Goal: Task Accomplishment & Management: Manage account settings

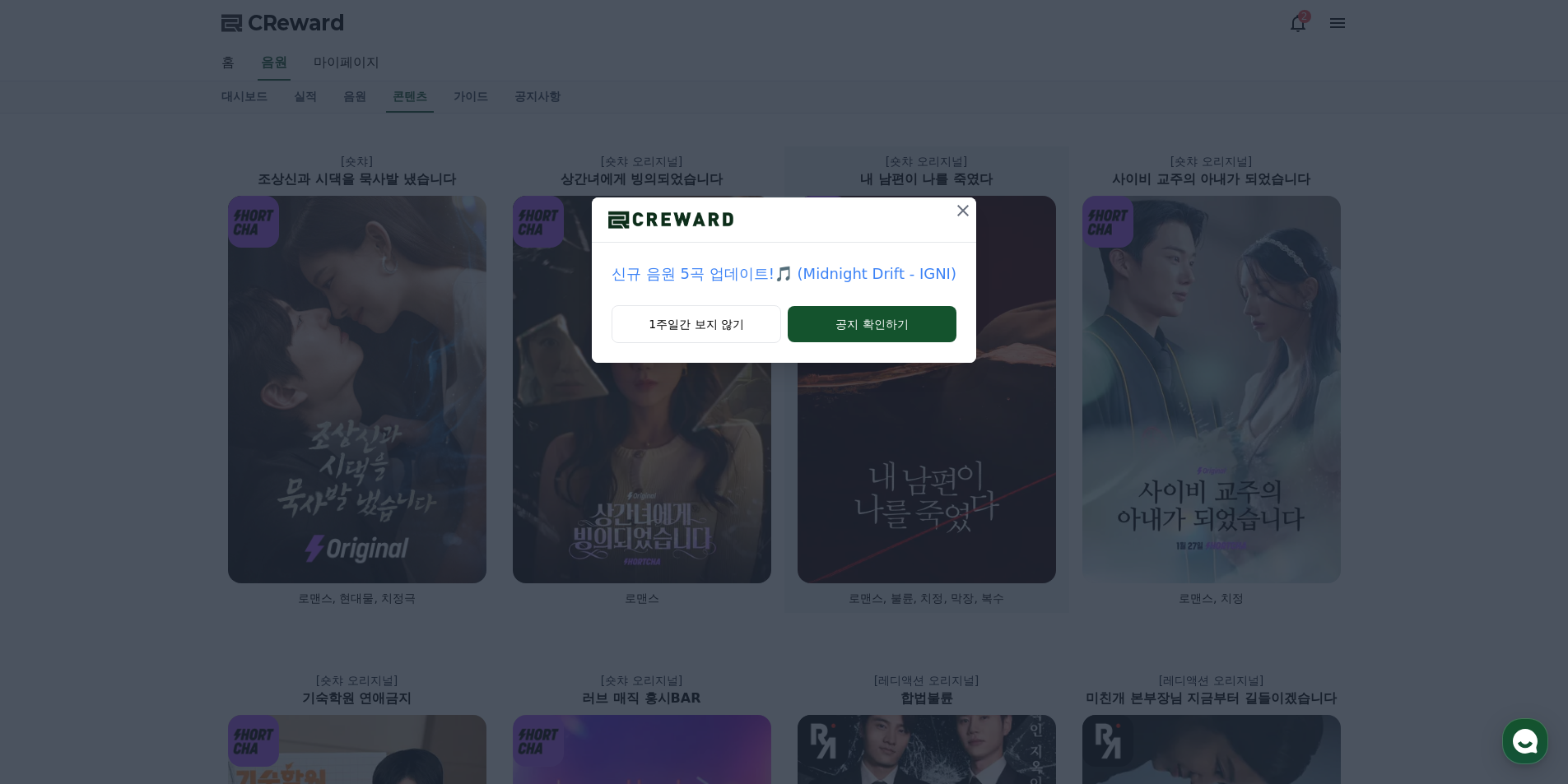
drag, startPoint x: 955, startPoint y: 210, endPoint x: 968, endPoint y: 209, distance: 13.0
click at [956, 210] on icon at bounding box center [962, 210] width 19 height 19
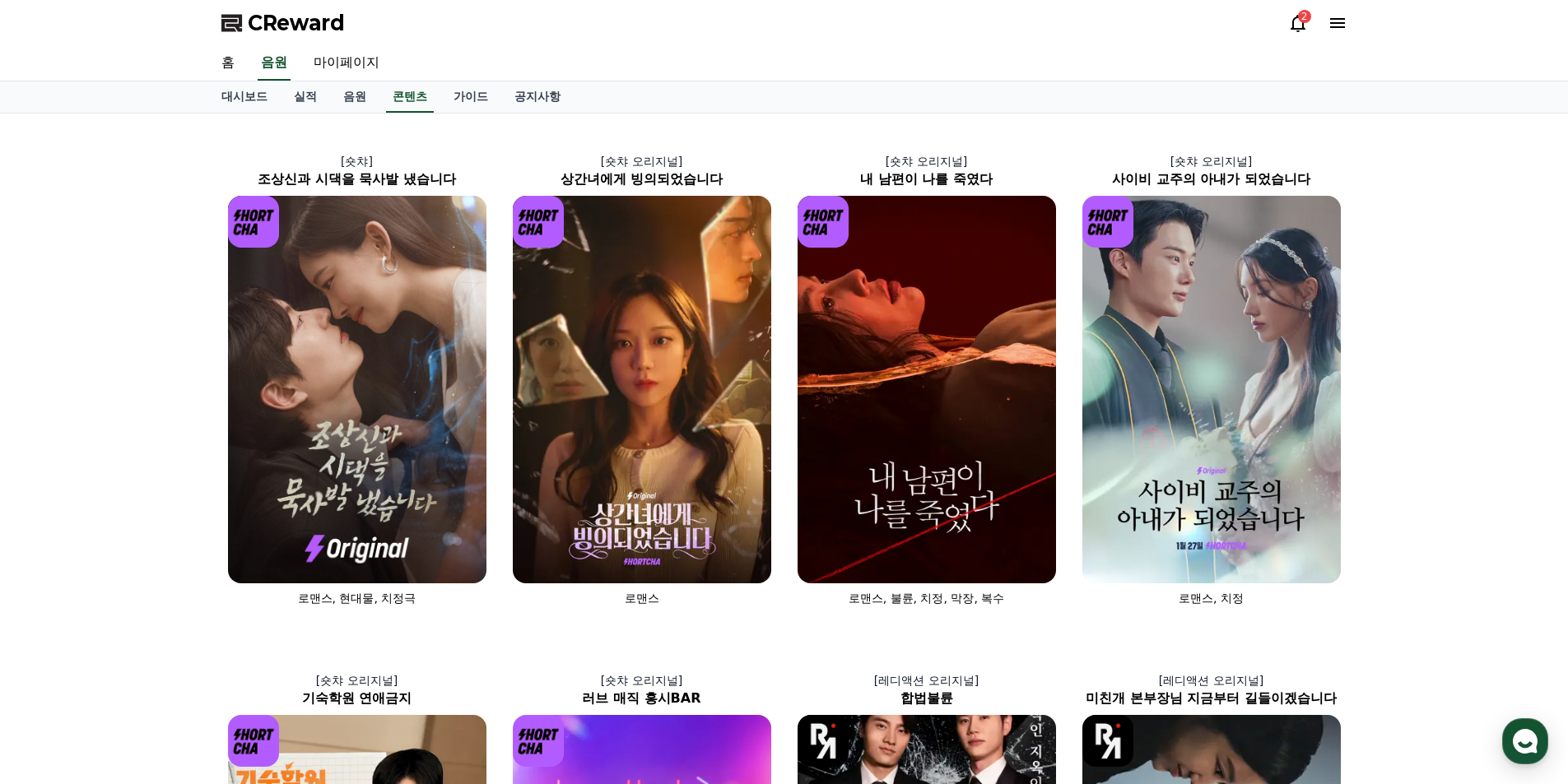
click at [1338, 27] on icon at bounding box center [1338, 24] width 15 height 10
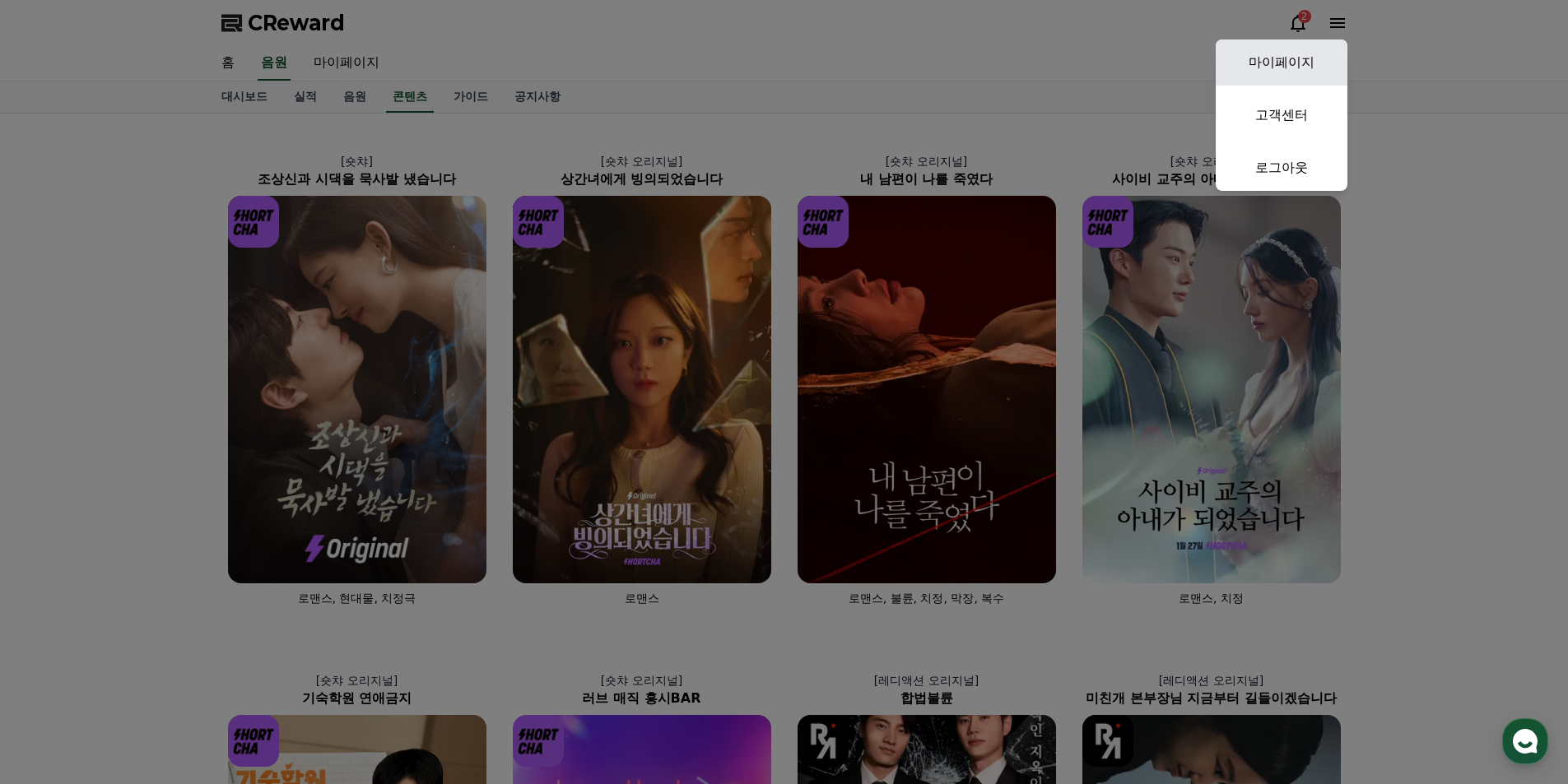
click at [1316, 56] on link "마이페이지" at bounding box center [1281, 62] width 132 height 46
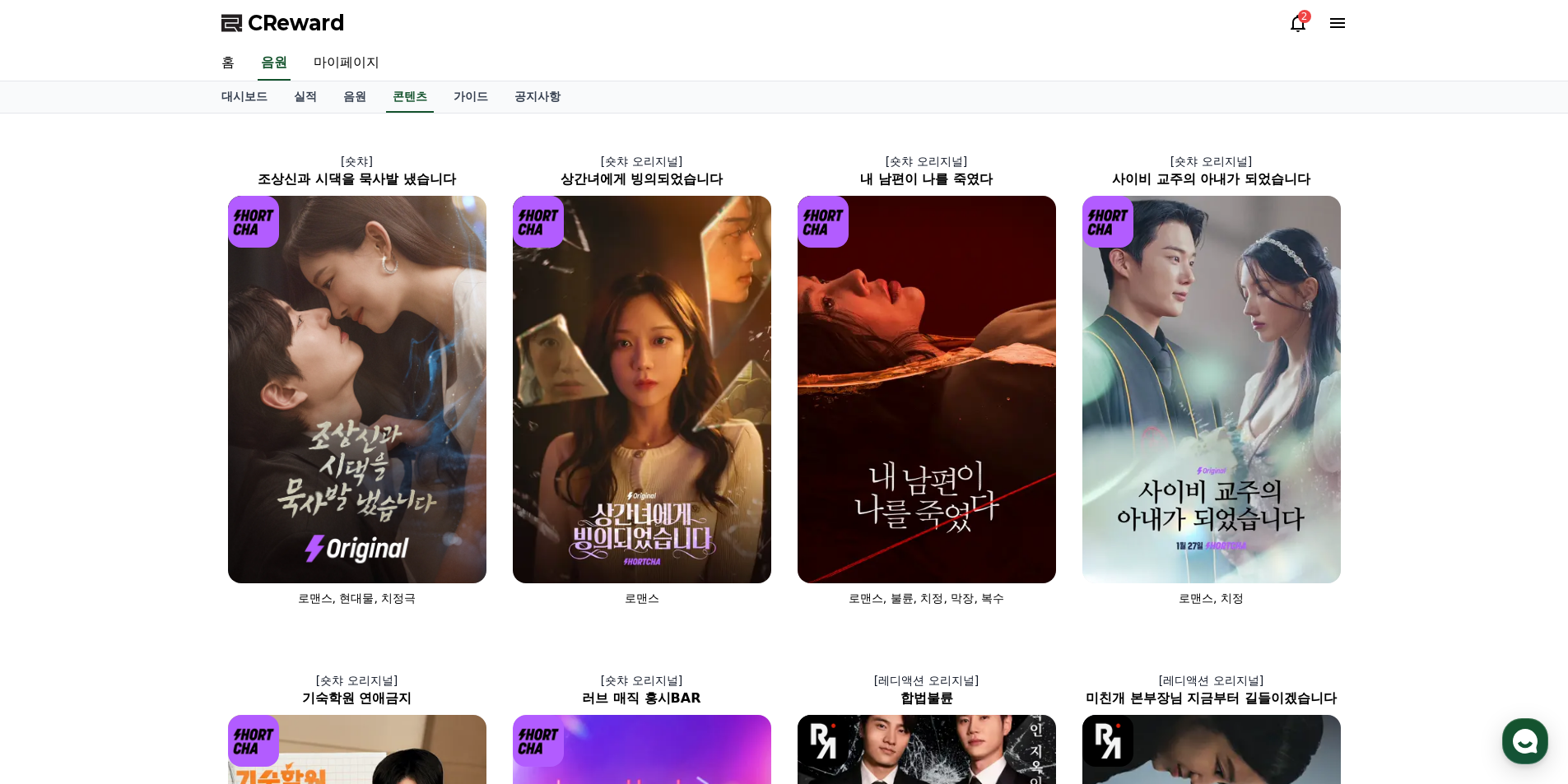
select select "**********"
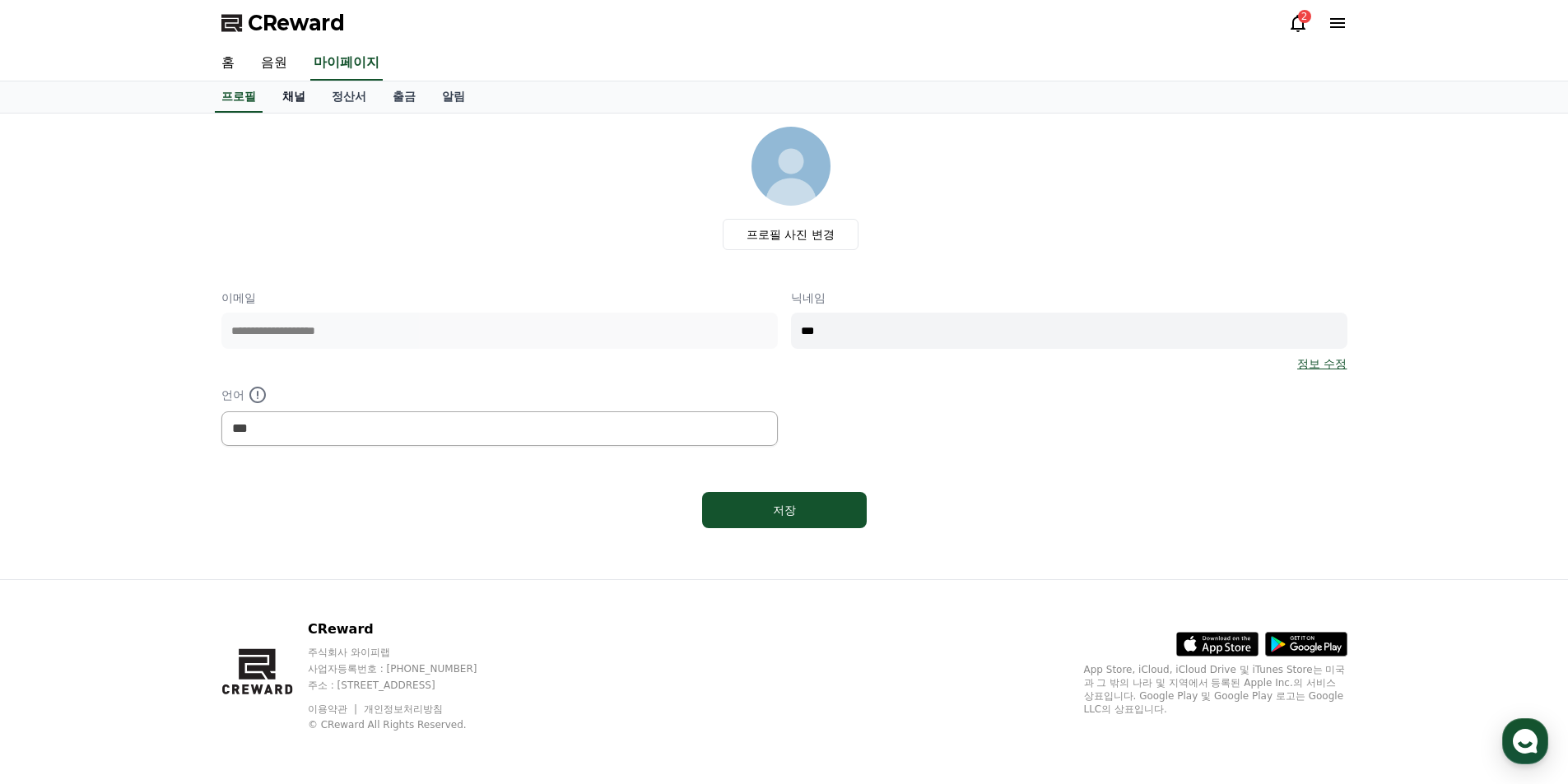
click at [299, 90] on link "채널" at bounding box center [294, 97] width 50 height 31
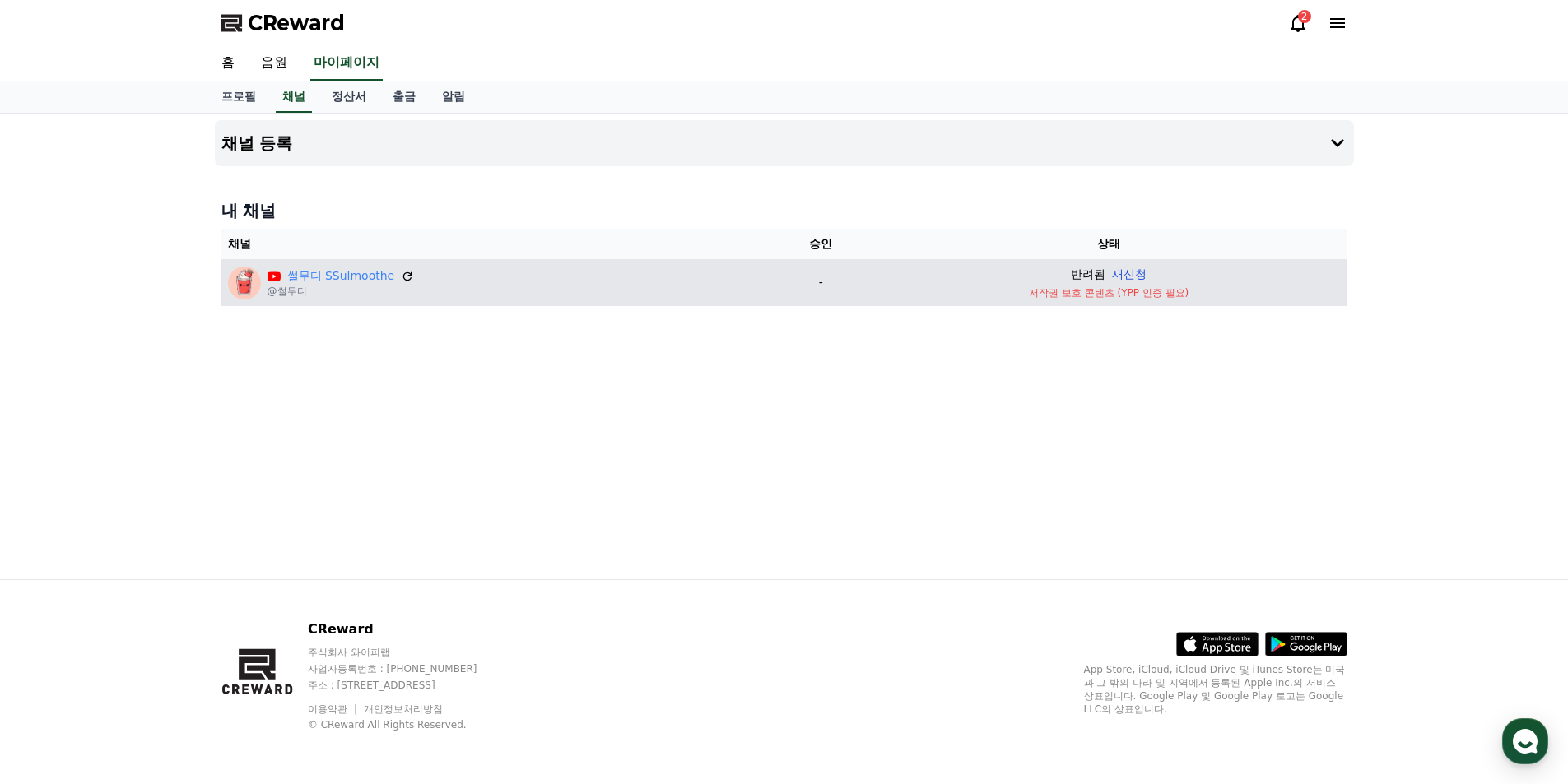
click at [1133, 274] on button "재신청" at bounding box center [1129, 274] width 34 height 18
drag, startPoint x: 1019, startPoint y: 295, endPoint x: 1205, endPoint y: 294, distance: 186.0
click at [1205, 294] on p "저작권 보호 콘텐츠 (YPP 인증 필요)" at bounding box center [1109, 293] width 464 height 13
click at [1144, 297] on p "저작권 보호 콘텐츠 (YPP 인증 필요)" at bounding box center [1109, 293] width 464 height 13
